Goal: Task Accomplishment & Management: Manage account settings

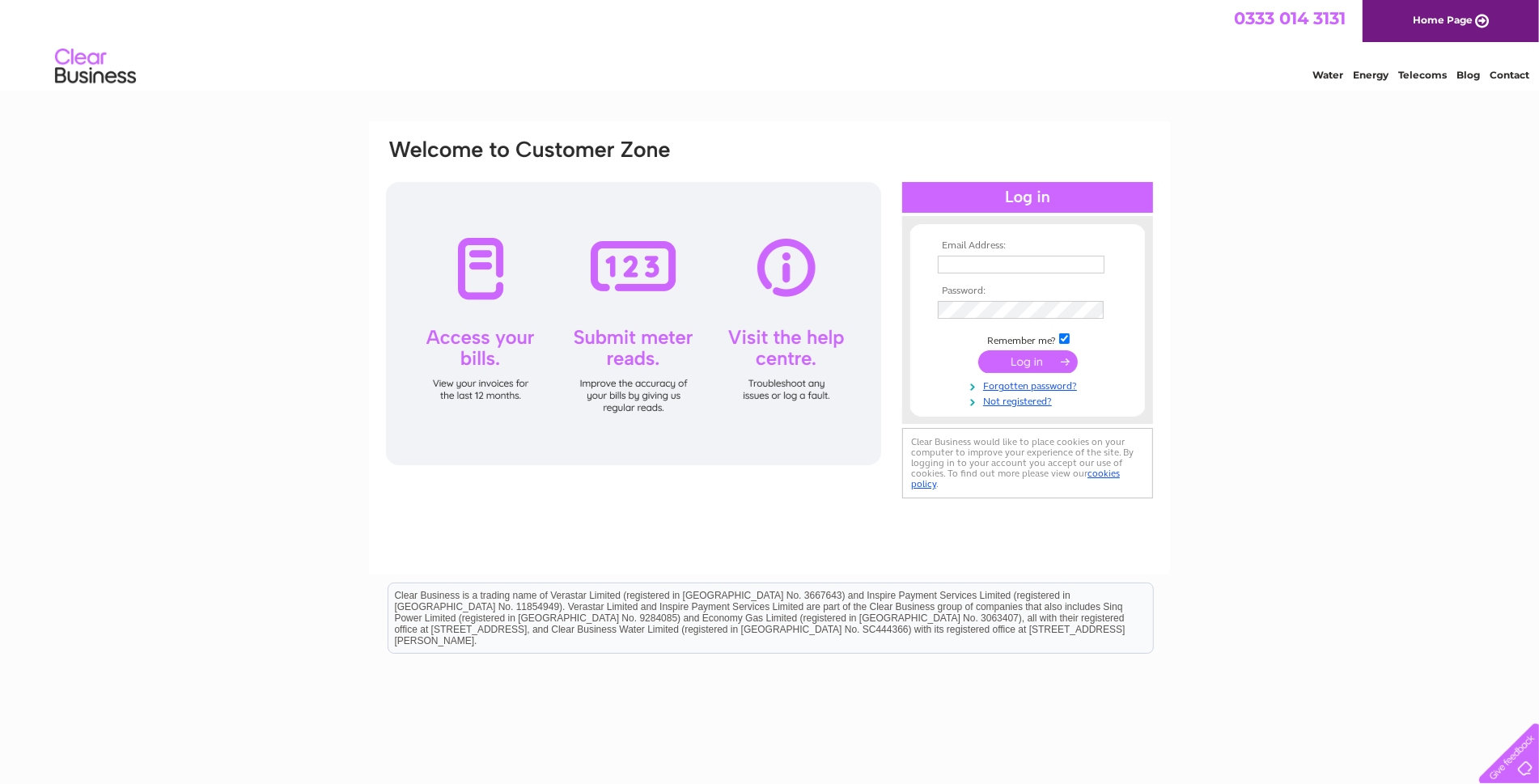
type input "info@northernvans.co.uk"
click at [997, 363] on input "submit" at bounding box center [1028, 361] width 100 height 23
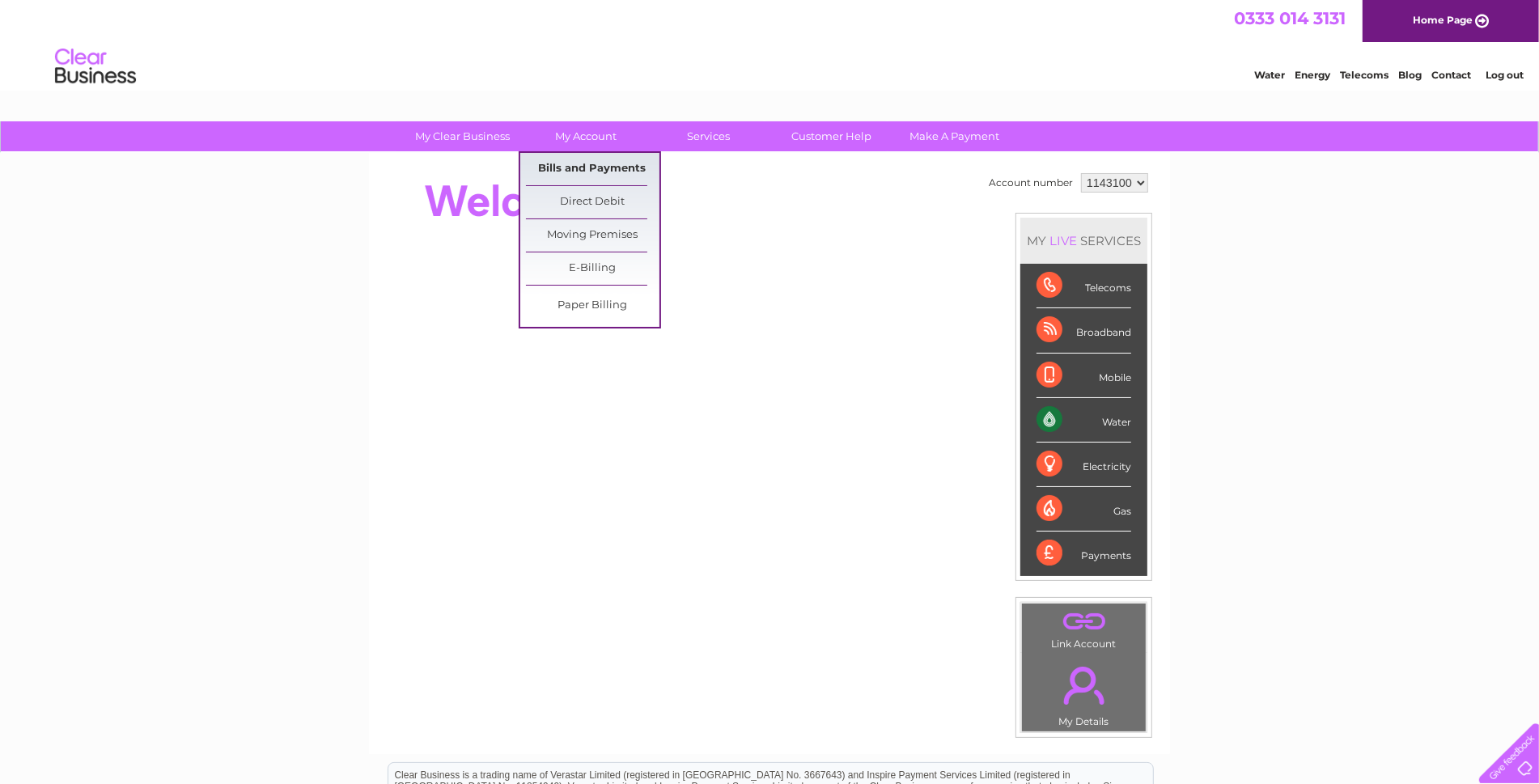
click at [589, 167] on link "Bills and Payments" at bounding box center [593, 169] width 133 height 32
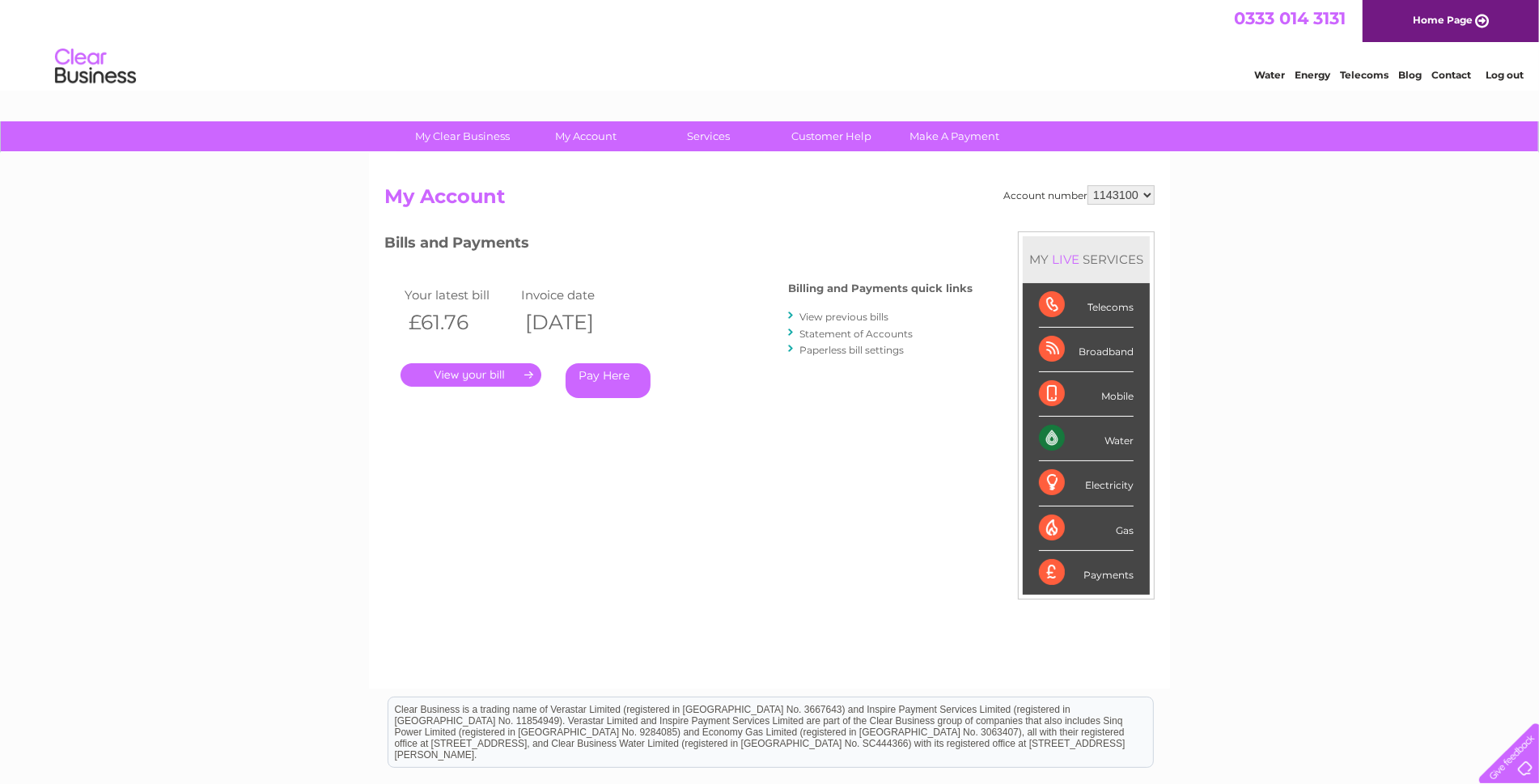
click at [471, 373] on link "." at bounding box center [471, 374] width 141 height 23
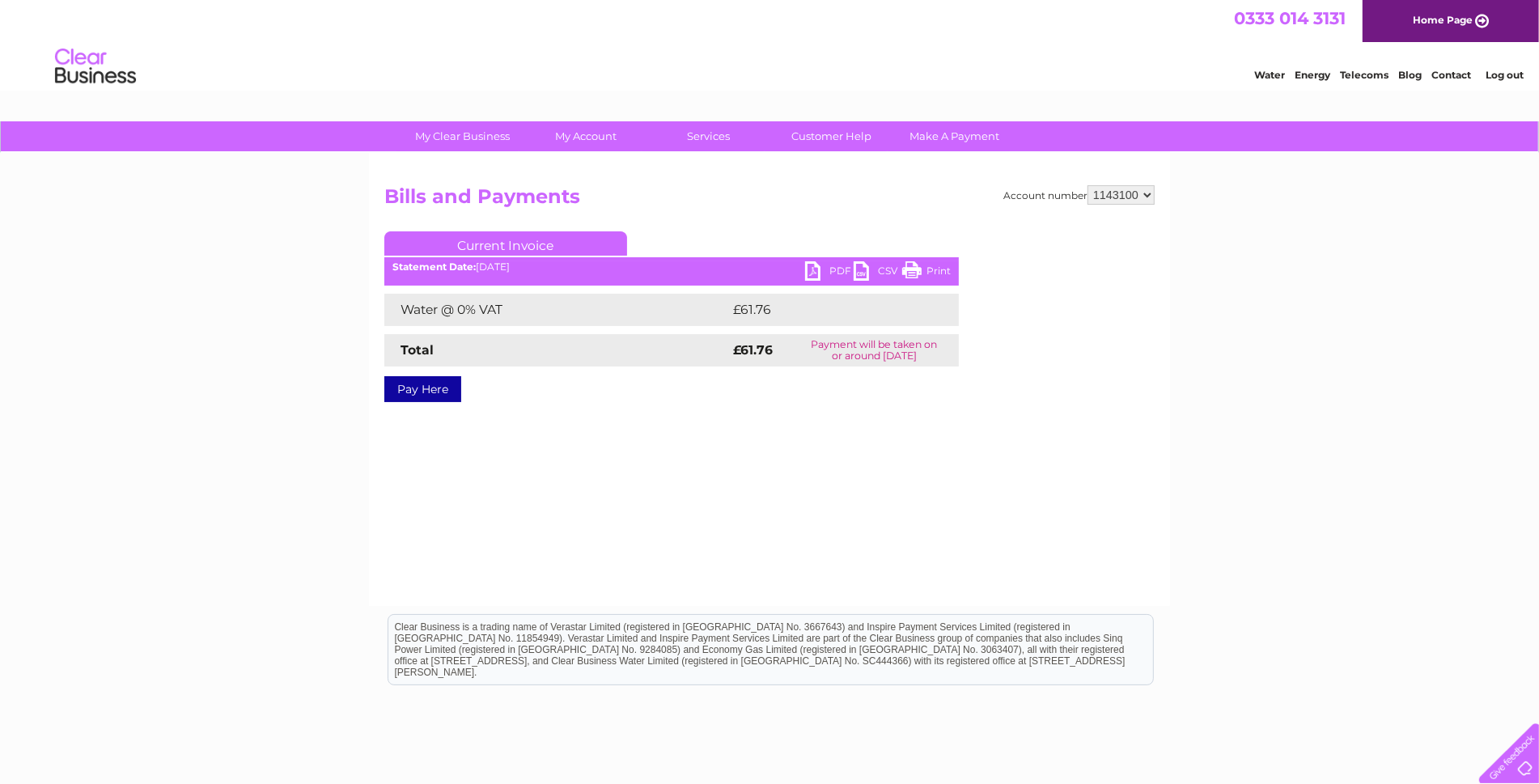
click at [815, 270] on link "PDF" at bounding box center [829, 272] width 49 height 23
